Goal: Communication & Community: Answer question/provide support

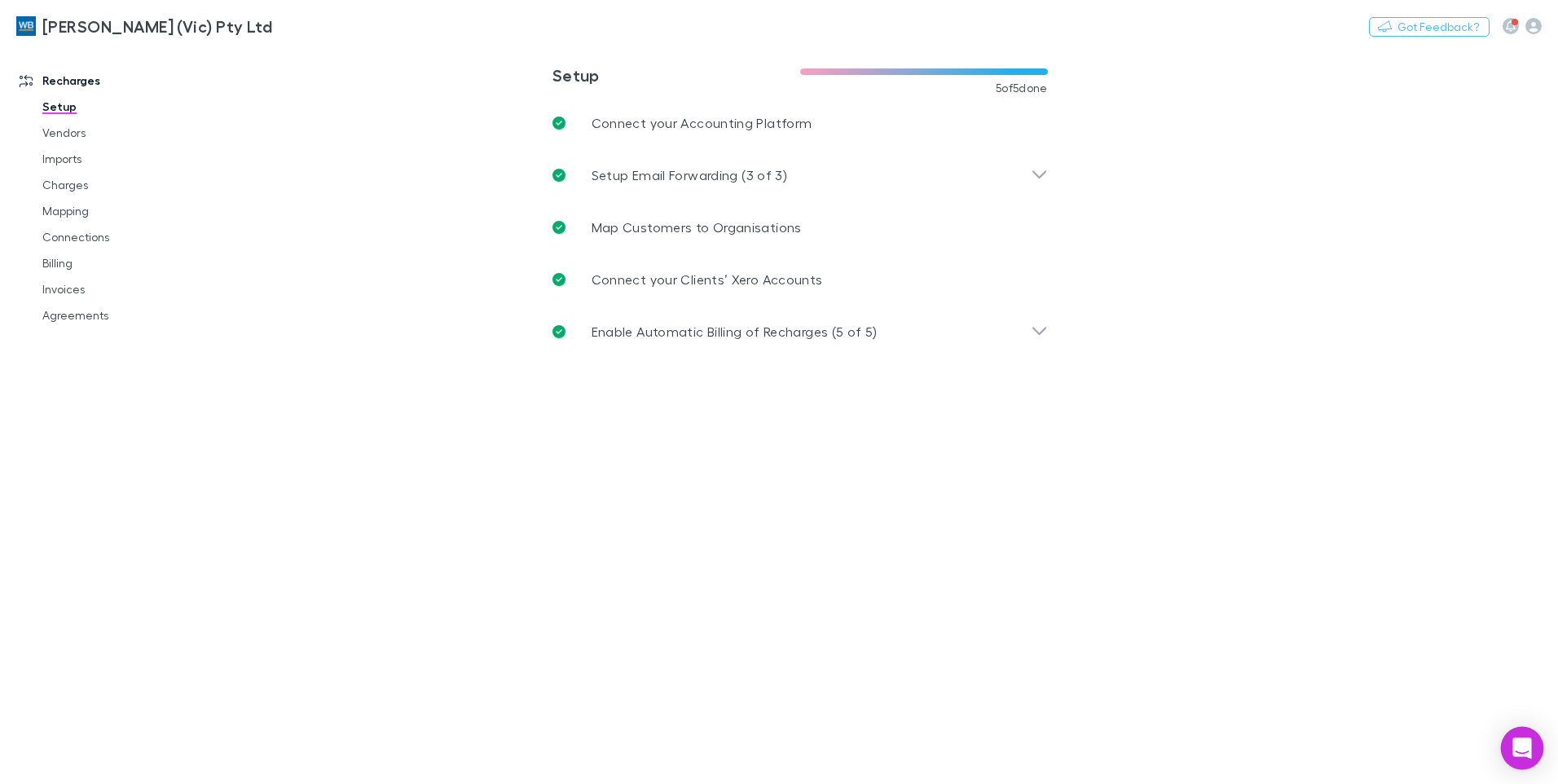
click at [1521, 758] on div "Open Intercom Messenger" at bounding box center [1523, 749] width 43 height 43
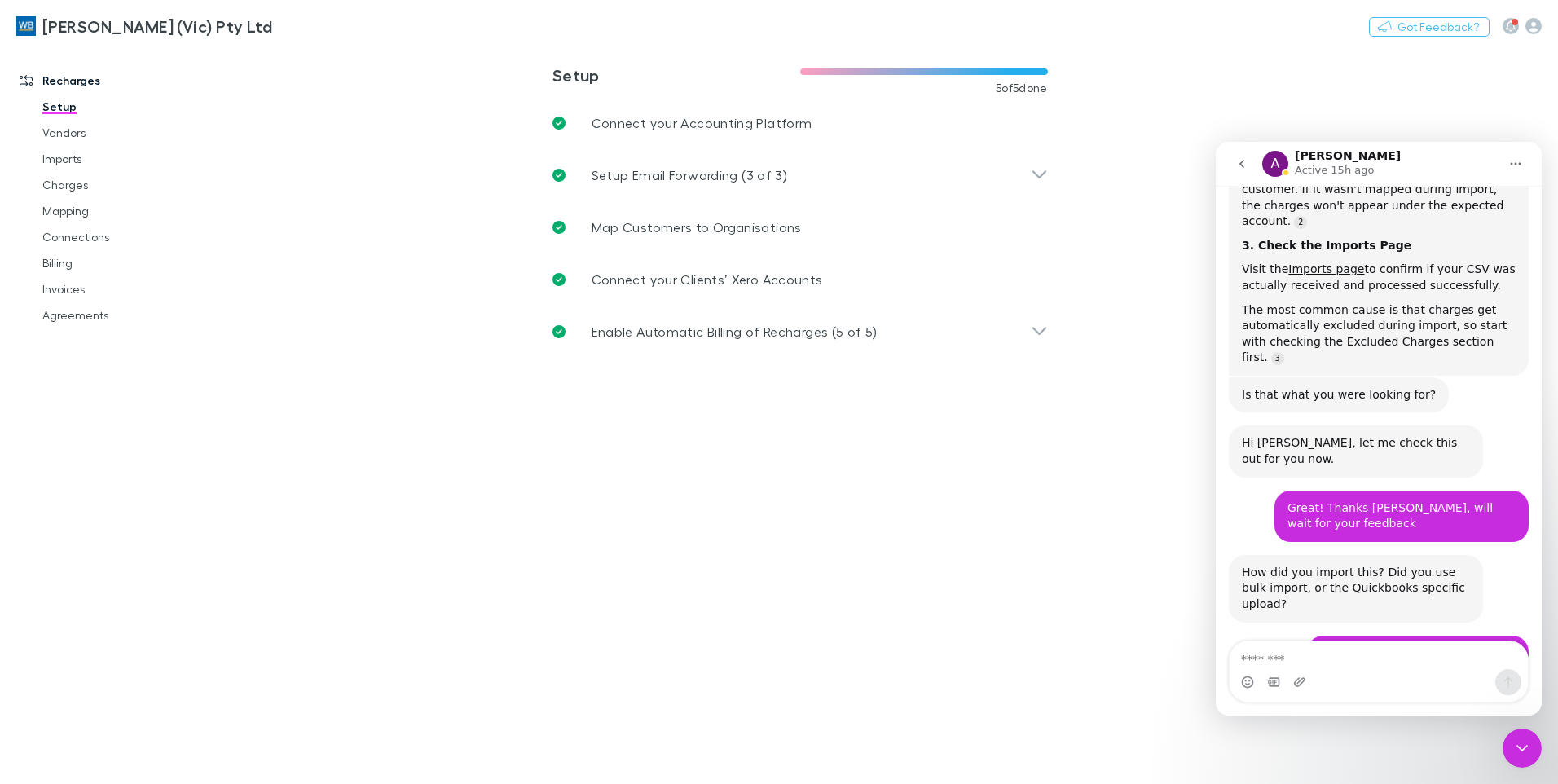
scroll to position [2893, 0]
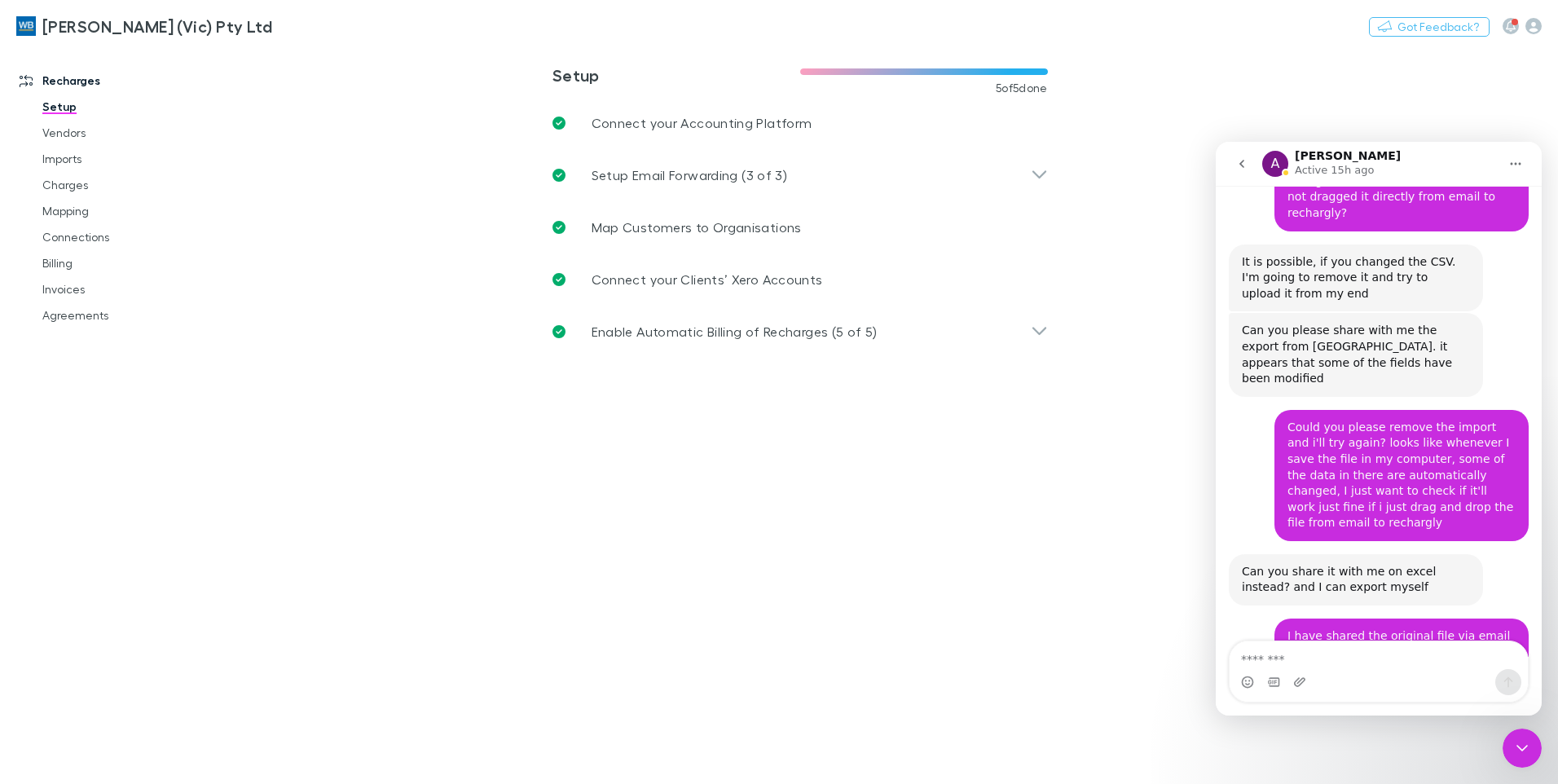
click at [1323, 661] on textarea "Message…" at bounding box center [1378, 655] width 298 height 28
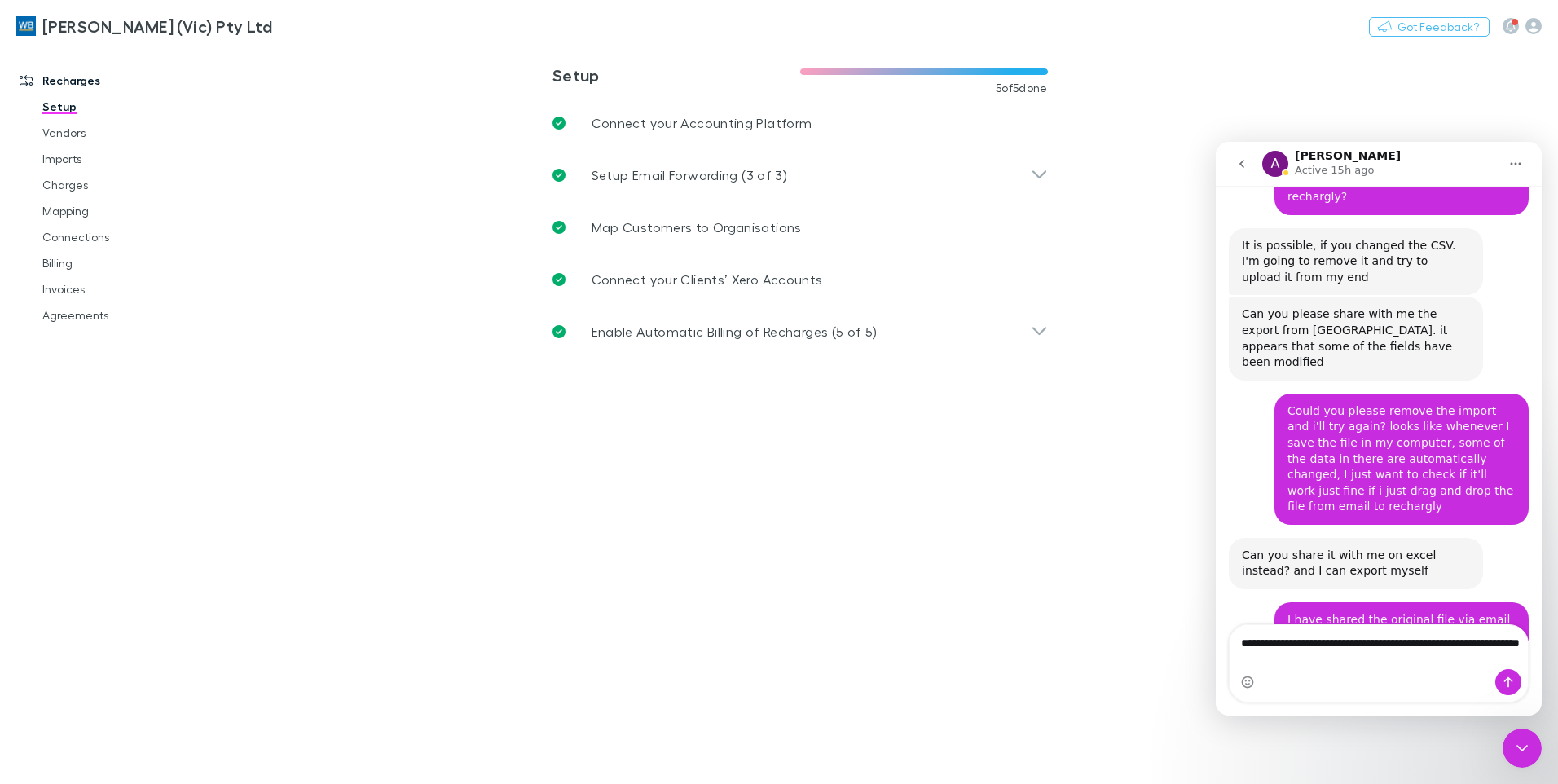
type textarea "**********"
